Goal: Navigation & Orientation: Find specific page/section

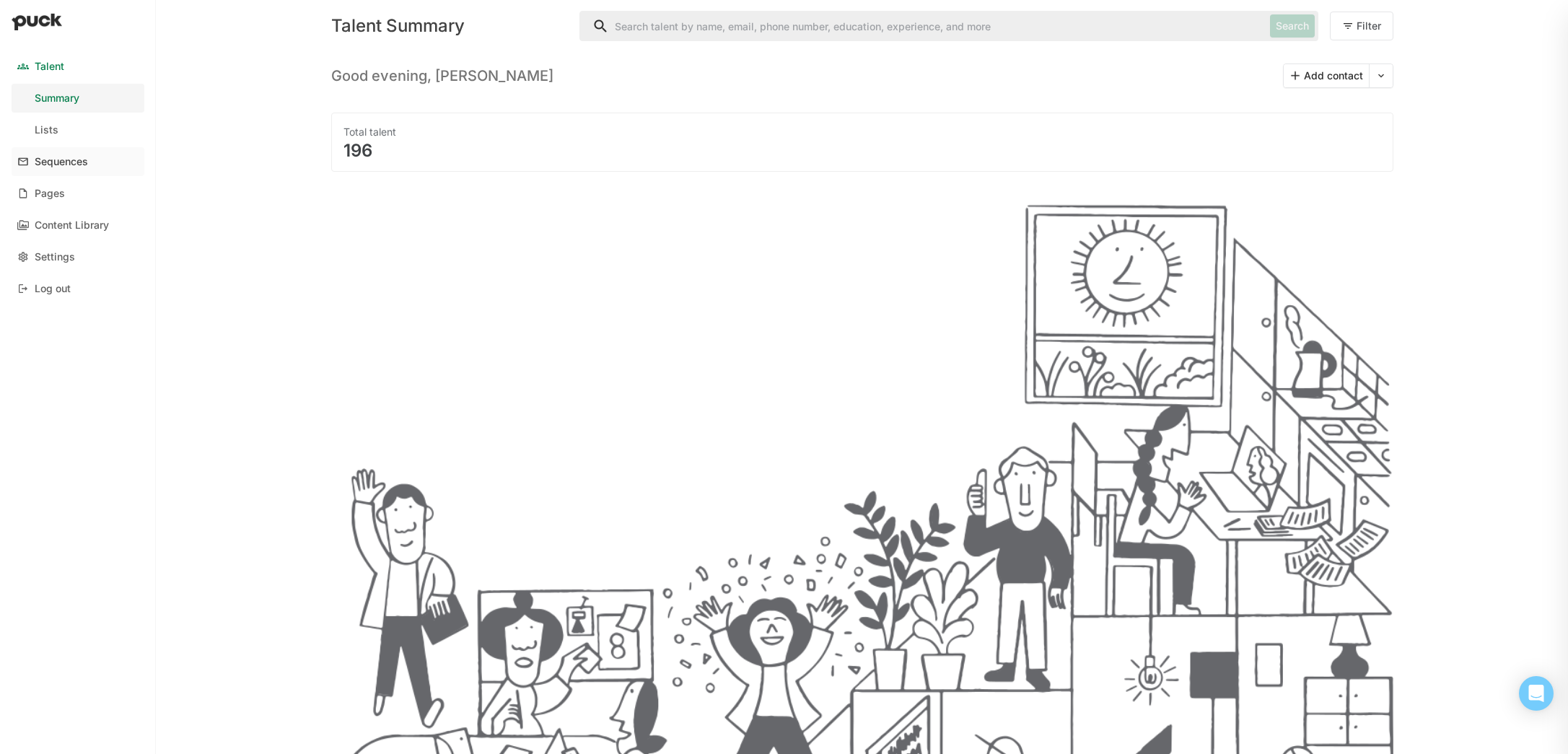
click at [59, 160] on div "Sequences" at bounding box center [61, 162] width 54 height 12
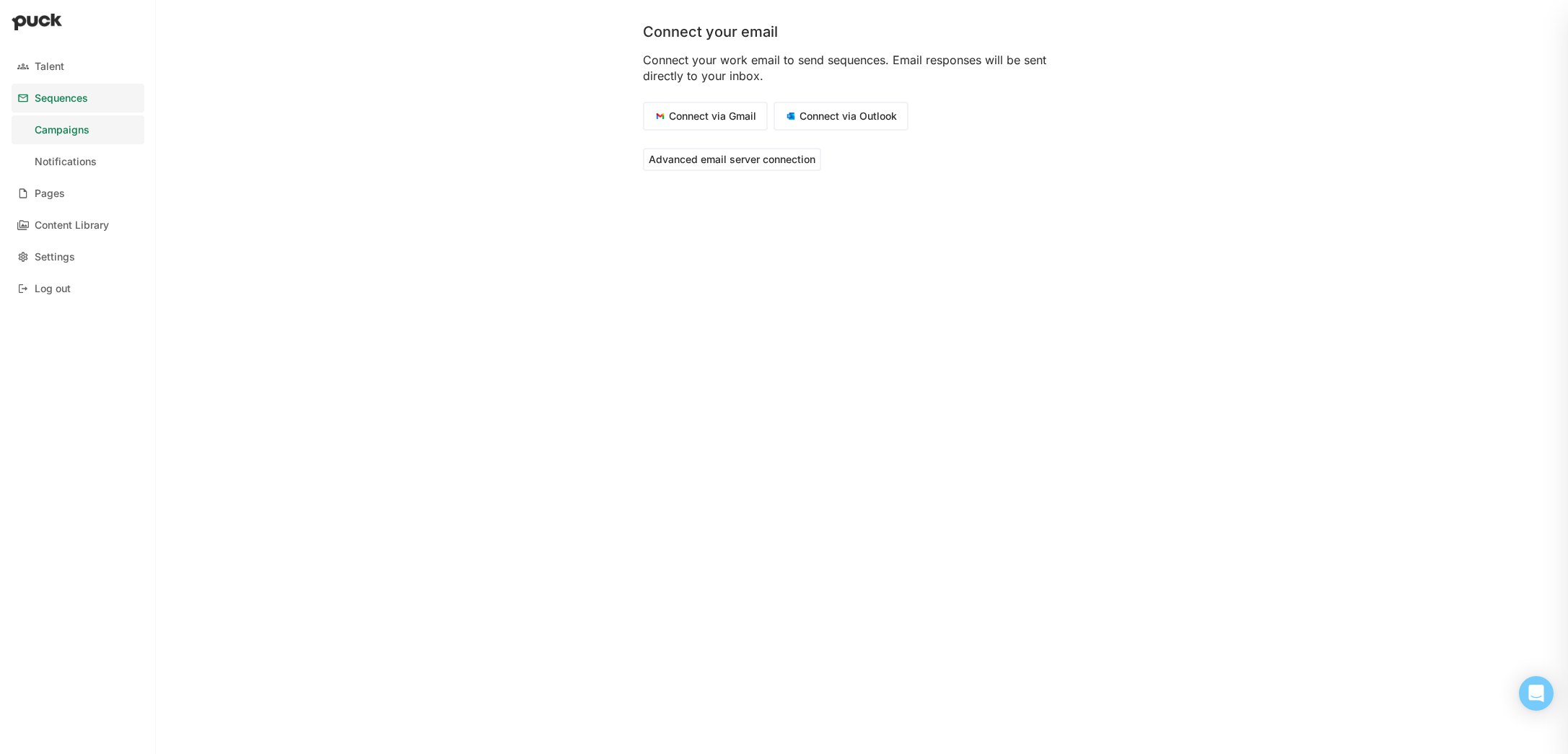
click at [59, 160] on div "Notifications" at bounding box center [66, 162] width 62 height 12
click at [61, 194] on div "Pages" at bounding box center [49, 194] width 30 height 12
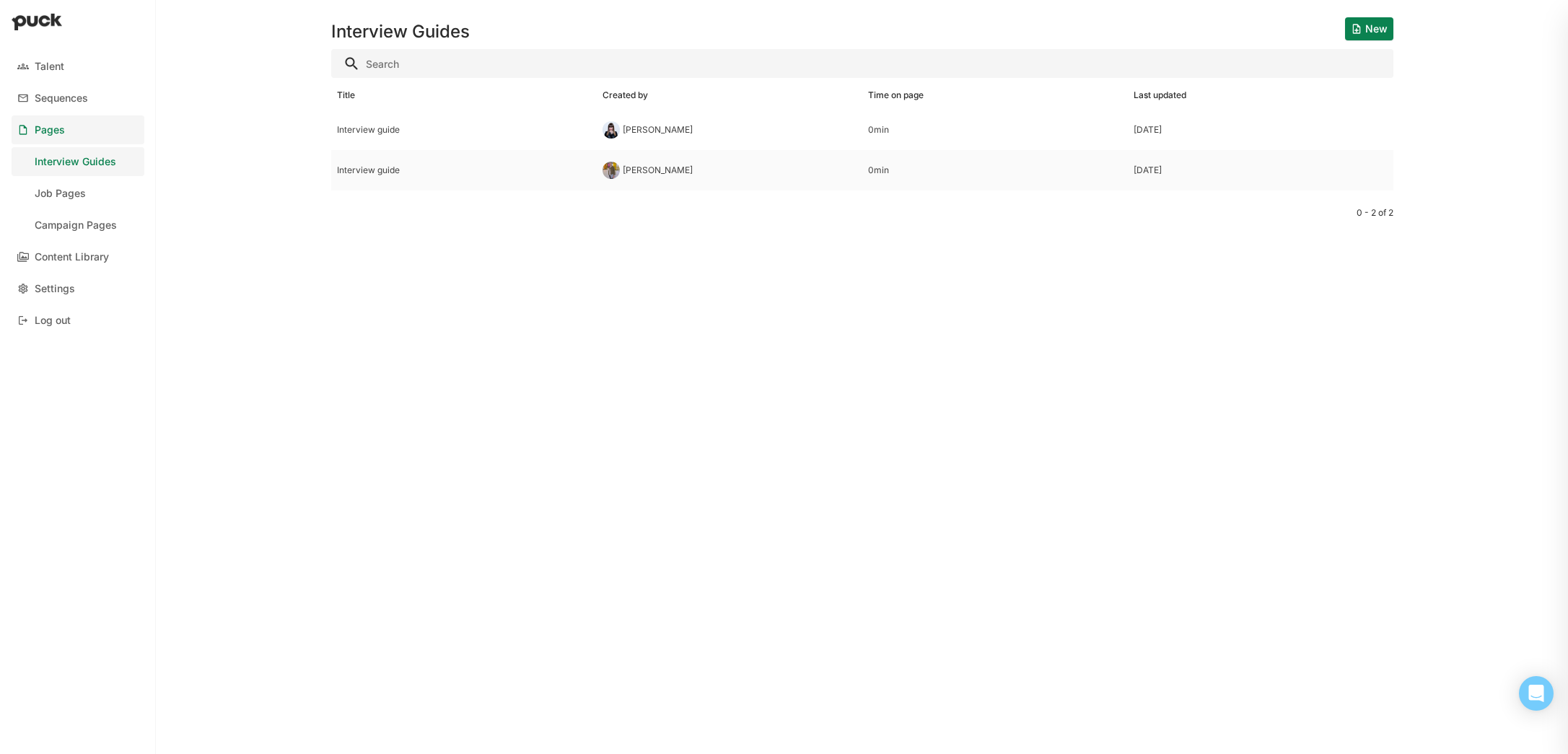
click at [390, 172] on div "Interview guide" at bounding box center [464, 170] width 254 height 10
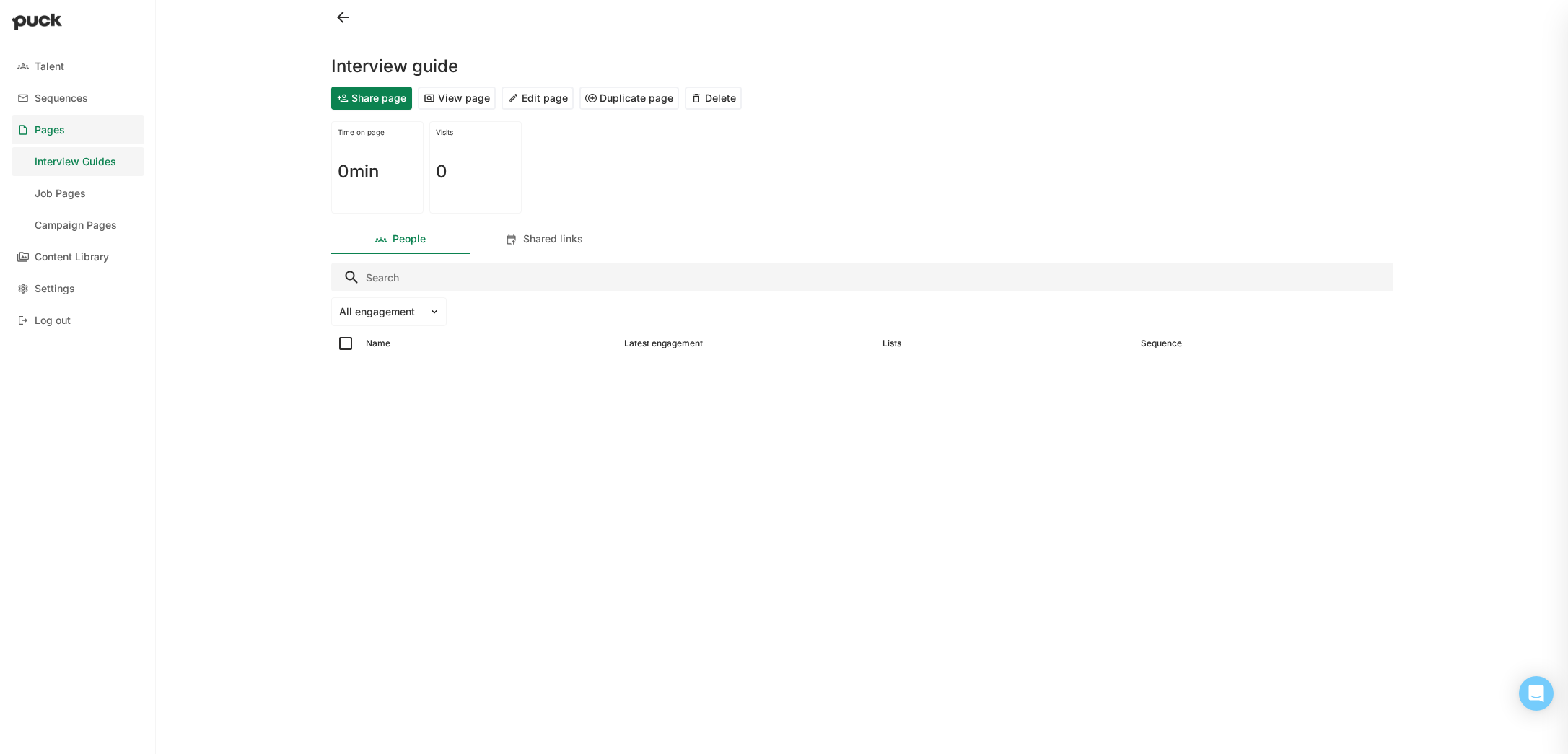
click at [463, 102] on button "View page" at bounding box center [457, 98] width 78 height 23
click at [336, 21] on button at bounding box center [342, 17] width 23 height 23
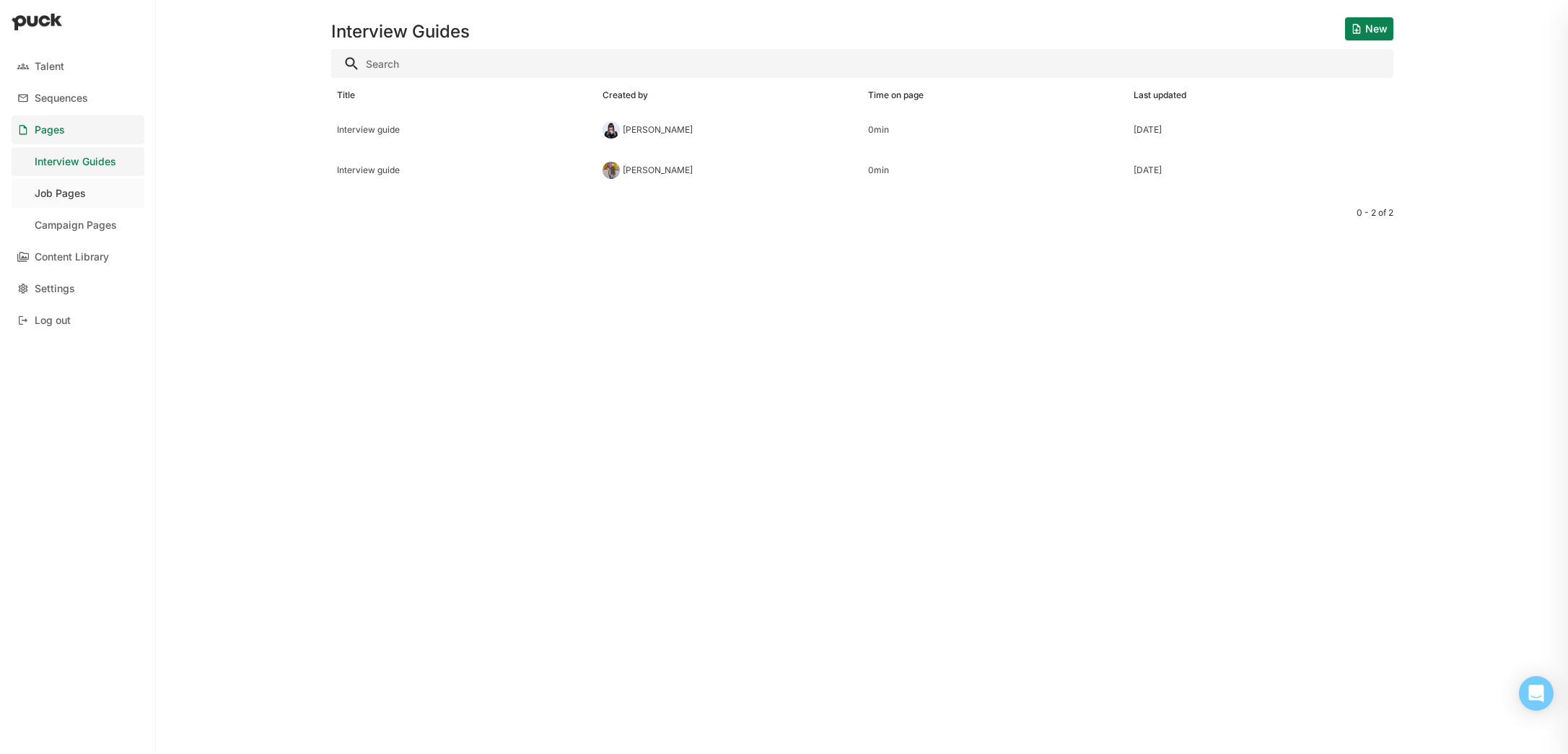
click at [85, 191] on div "Job Pages" at bounding box center [60, 194] width 51 height 12
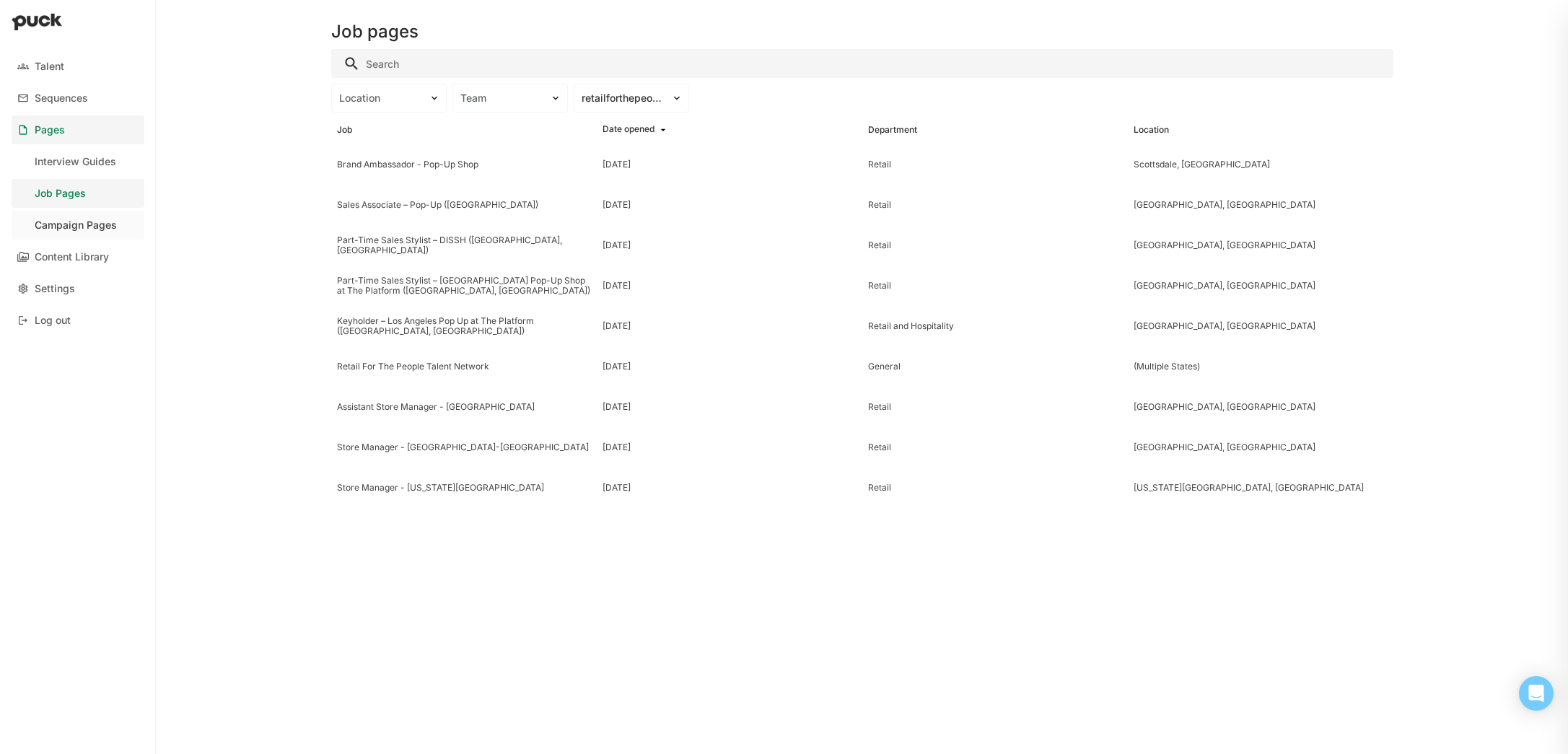
click at [88, 221] on div "Campaign Pages" at bounding box center [75, 226] width 82 height 12
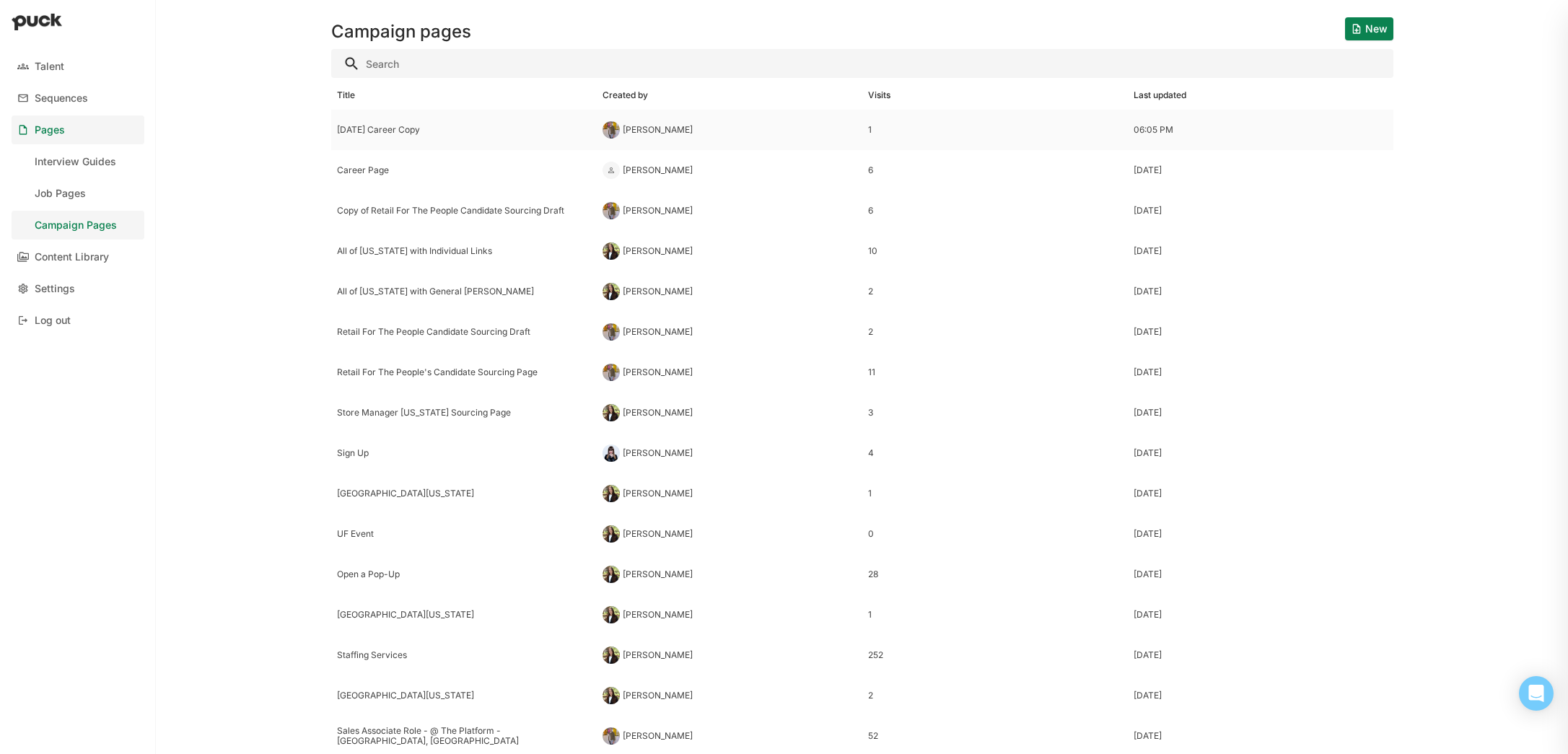
click at [378, 134] on div "[DATE] Career Copy" at bounding box center [464, 130] width 254 height 10
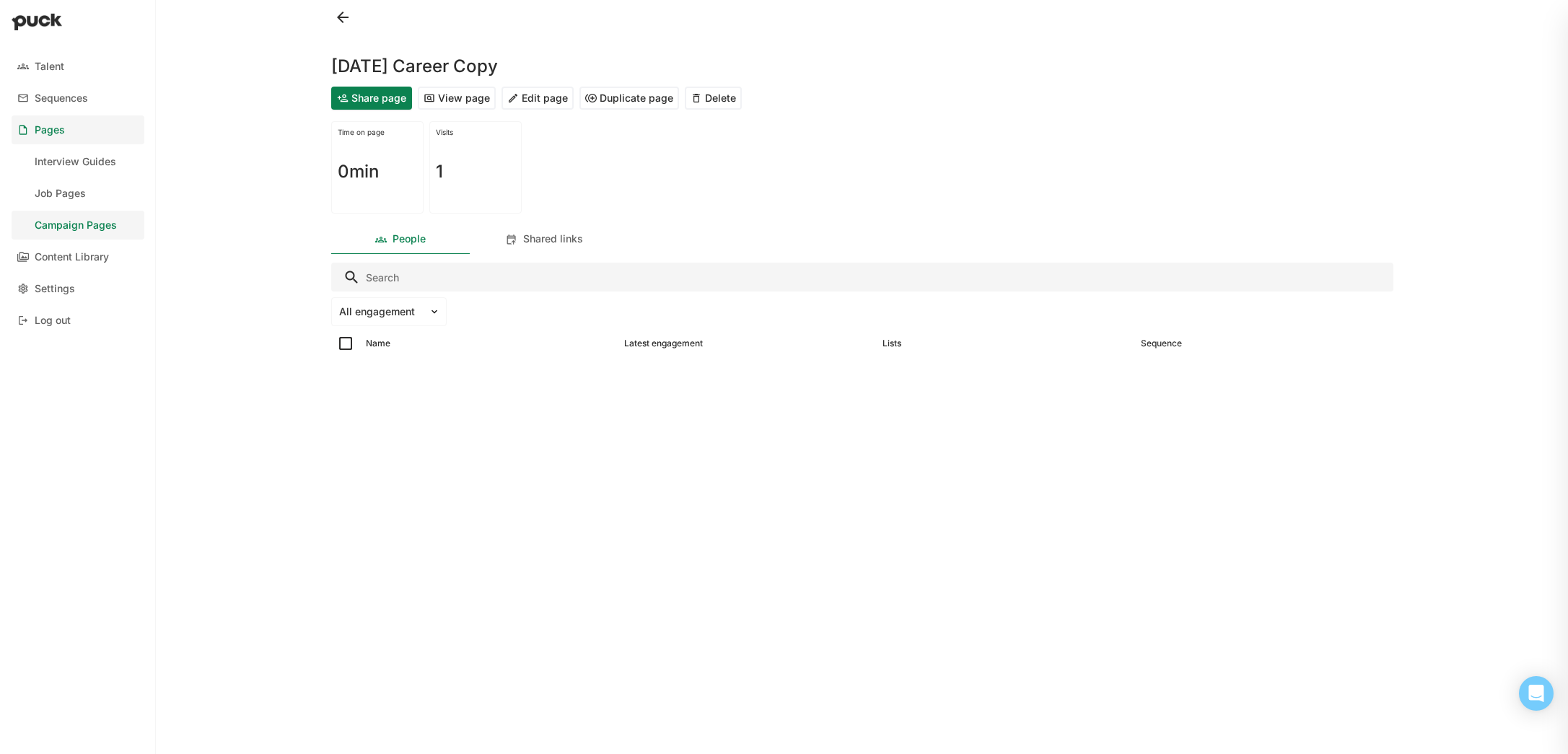
click at [458, 106] on button "View page" at bounding box center [457, 98] width 78 height 23
